Goal: Find specific page/section: Find specific page/section

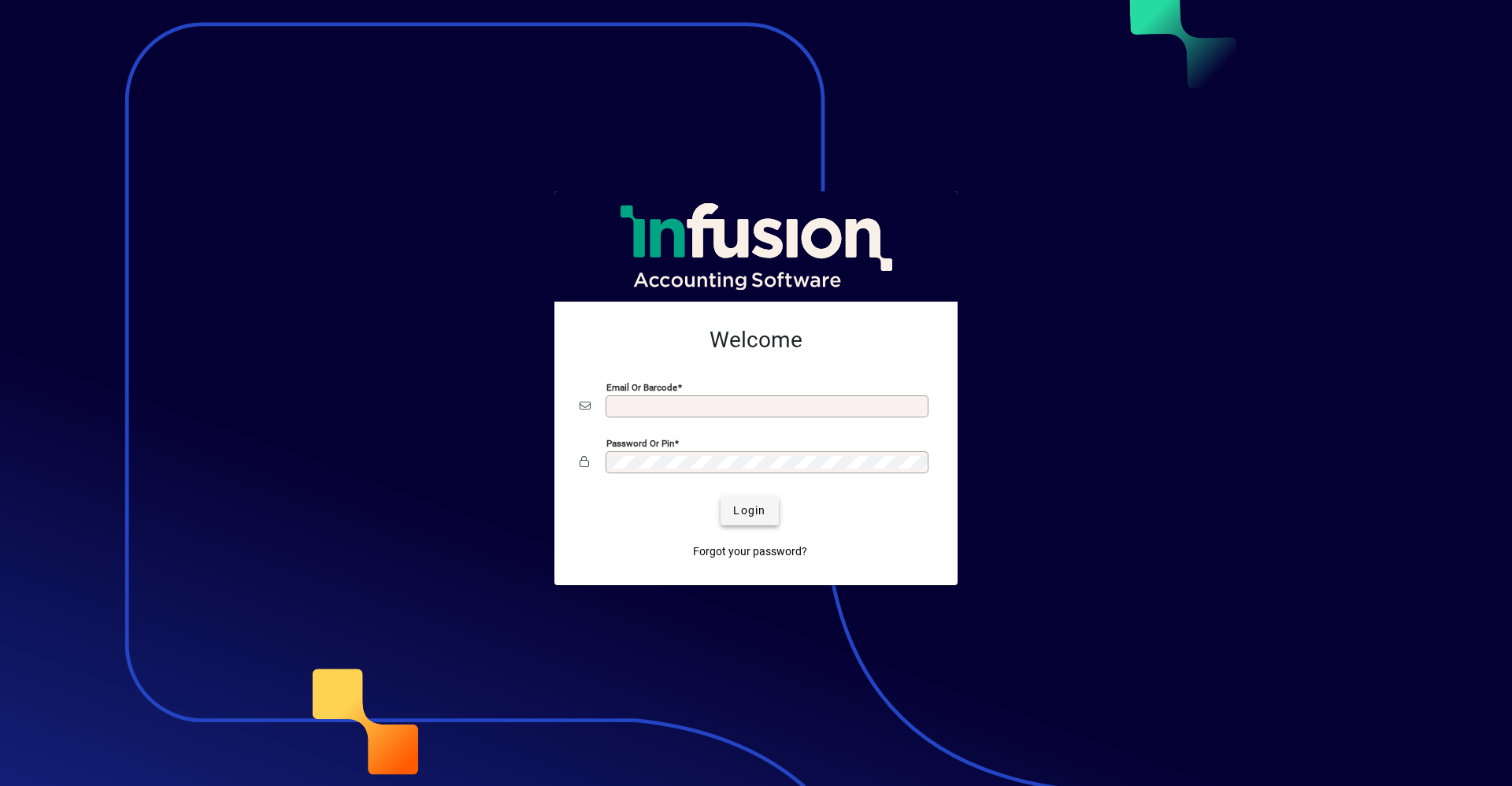
type input "**********"
click at [750, 515] on span "Login" at bounding box center [749, 510] width 32 height 17
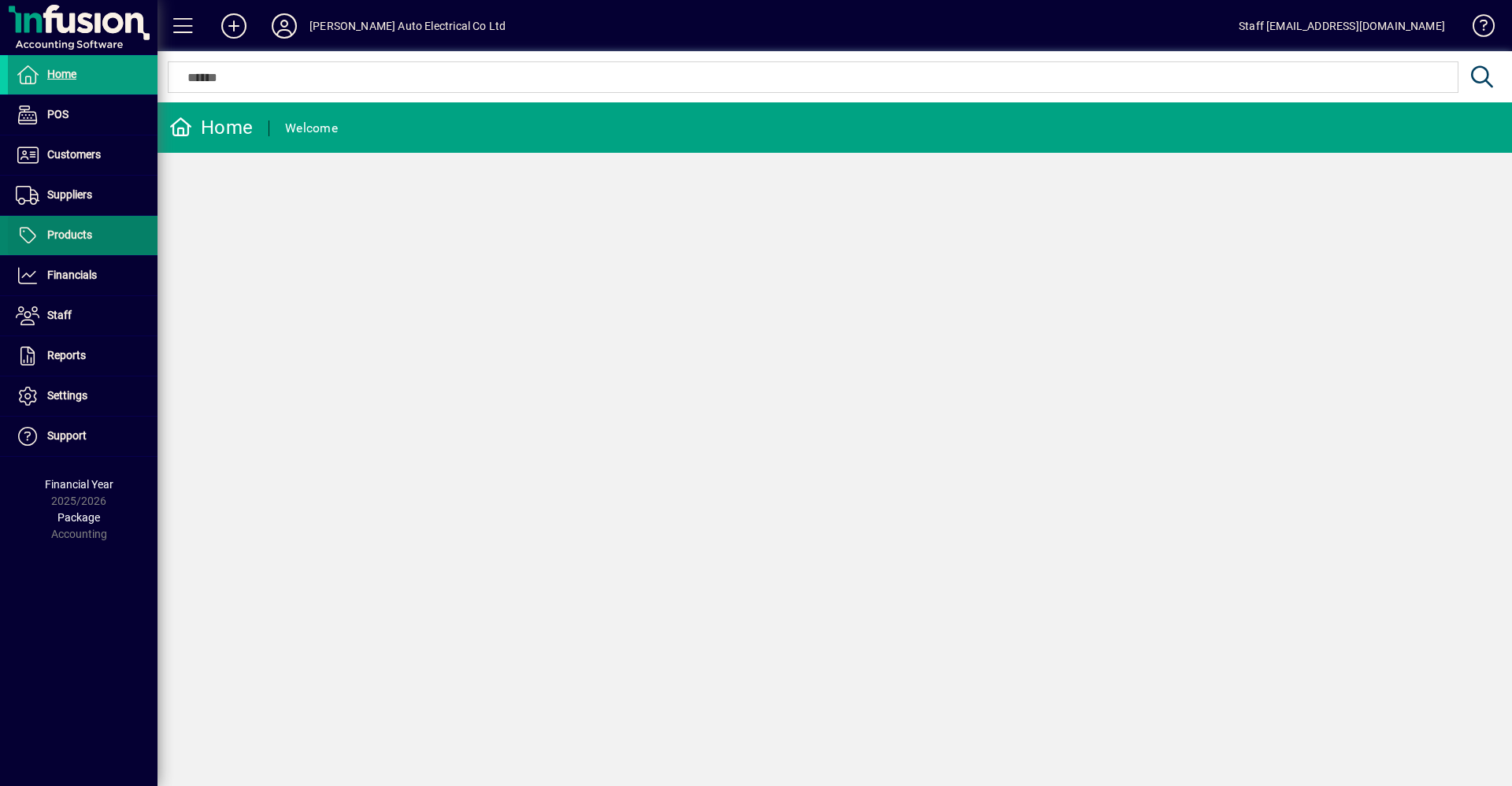
click at [66, 227] on span "Products" at bounding box center [50, 235] width 84 height 19
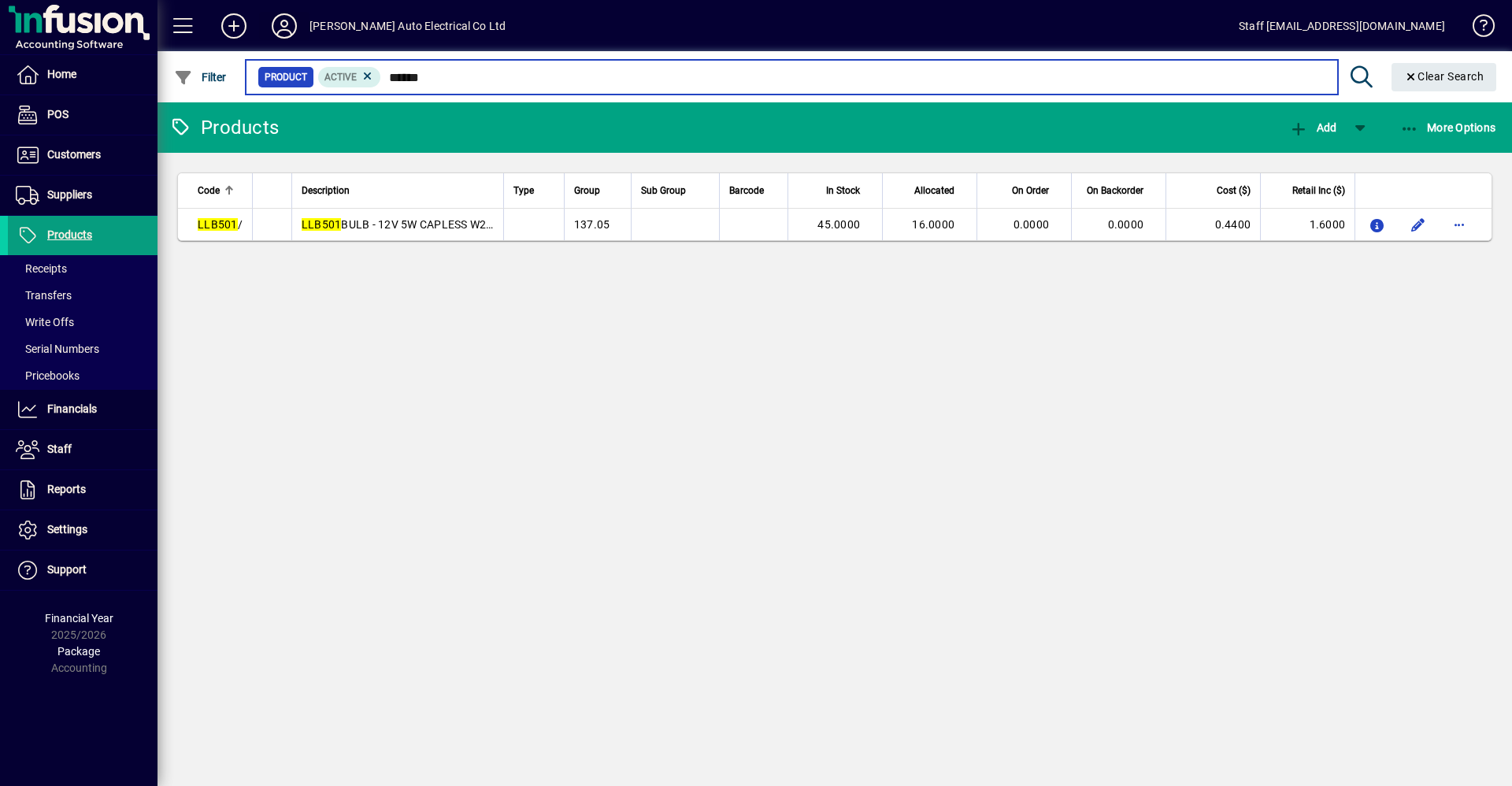
type input "******"
